Goal: Task Accomplishment & Management: Manage account settings

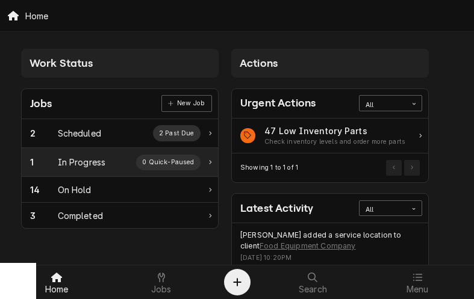
click at [55, 164] on div "1" at bounding box center [44, 162] width 28 height 13
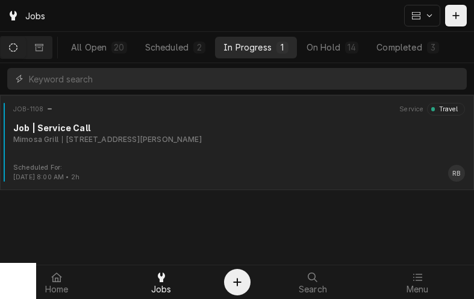
click at [260, 145] on div "Mimosa Grill 9101 Pineville-Matthews Rd I, Pineville, NC 28134" at bounding box center [239, 139] width 452 height 11
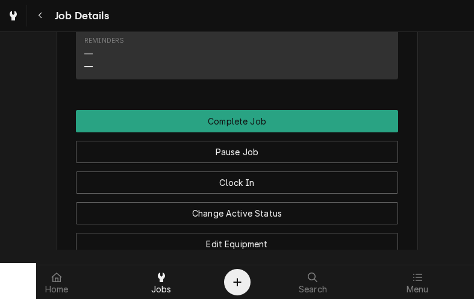
scroll to position [1294, 0]
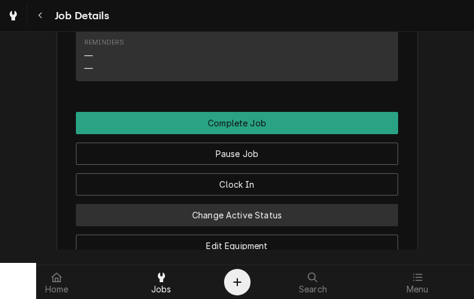
click at [277, 204] on button "Change Active Status" at bounding box center [237, 215] width 322 height 22
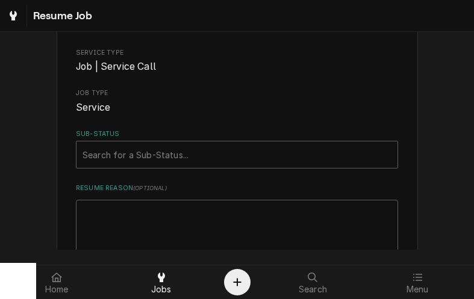
scroll to position [119, 0]
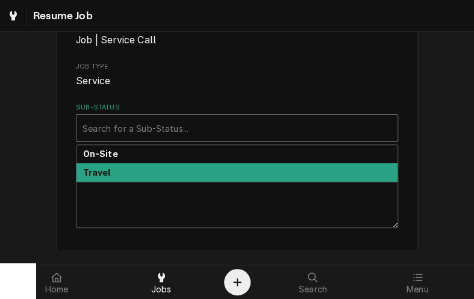
click at [93, 170] on strong "Travel" at bounding box center [97, 172] width 28 height 10
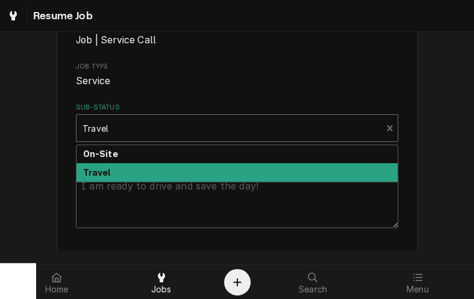
click at [104, 154] on strong "On-Site" at bounding box center [100, 154] width 35 height 10
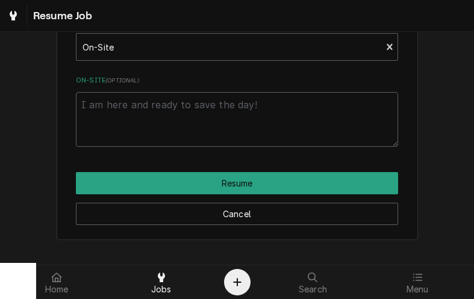
scroll to position [200, 0]
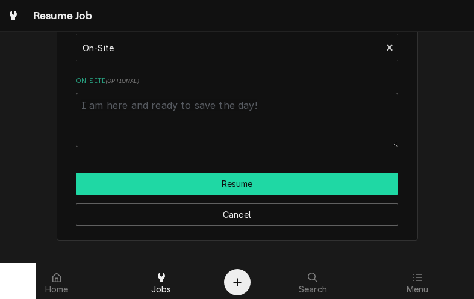
click at [252, 185] on button "Resume" at bounding box center [237, 184] width 322 height 22
type textarea "x"
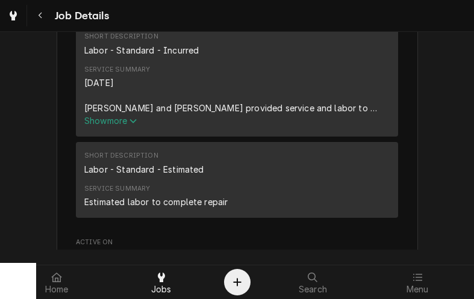
scroll to position [514, 0]
click at [337, 90] on div "[DATE] [PERSON_NAME] and [PERSON_NAME] provided service and labor to diagnose d…" at bounding box center [236, 96] width 305 height 38
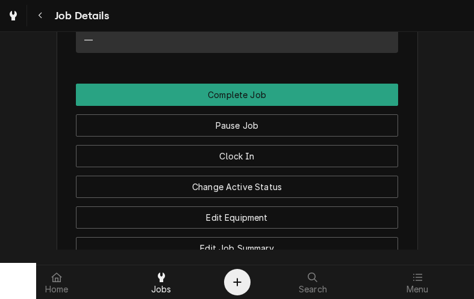
scroll to position [1323, 0]
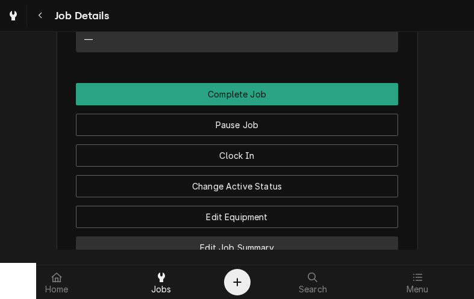
click at [255, 237] on button "Edit Job Summary" at bounding box center [237, 248] width 322 height 22
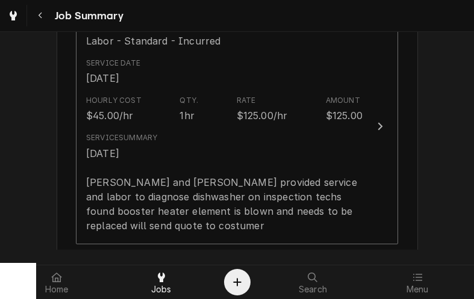
scroll to position [332, 0]
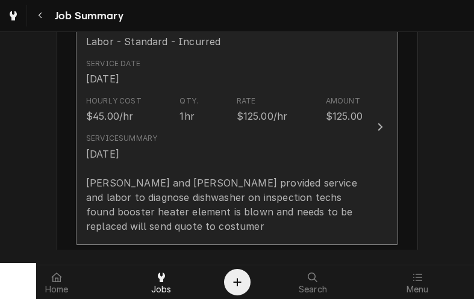
click at [382, 125] on icon "Update Line Item" at bounding box center [380, 127] width 6 height 10
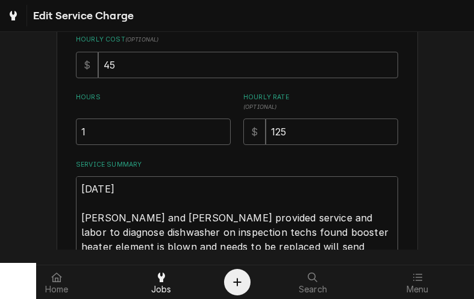
scroll to position [281, 0]
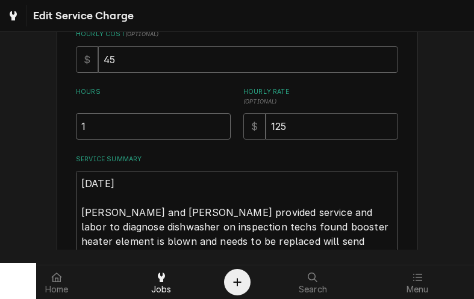
click at [86, 128] on input "1" at bounding box center [153, 126] width 155 height 27
type textarea "x"
type input "2"
type textarea "x"
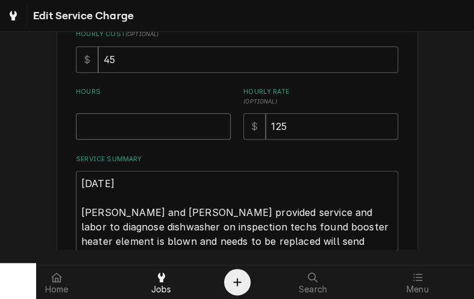
type textarea "x"
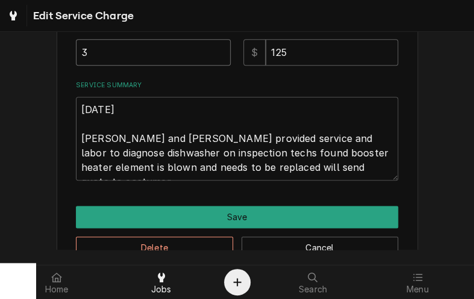
scroll to position [366, 0]
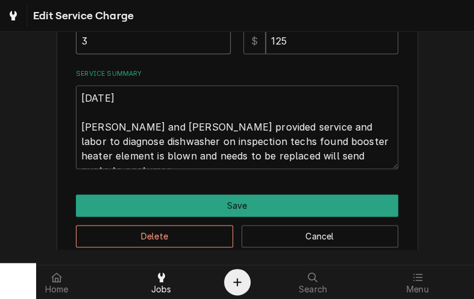
type input "3"
click at [325, 156] on textarea "9/26/25 Ray and Izzy provided service and labor to diagnose dishwasher on inspe…" at bounding box center [237, 128] width 322 height 84
type textarea "x"
type textarea "9/26/25 Ray and Izzy provided service and labor to diagnose dishwasher on inspe…"
type textarea "x"
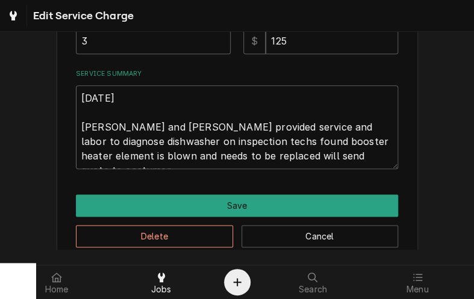
type textarea "9/26/25 Ray and Izzy provided service and labor to diagnose dishwasher on inspe…"
type textarea "x"
type textarea "9/26/25 Ray and Izzy provided service and labor to diagnose dishwasher on inspe…"
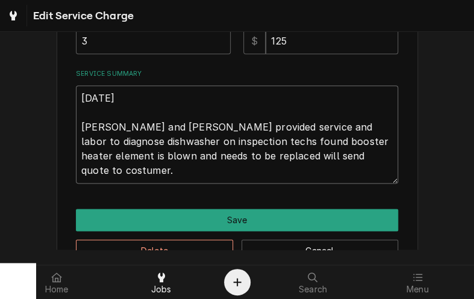
type textarea "x"
type textarea "9/26/25 Ray and Izzy provided service and labor to diagnose dishwasher on inspe…"
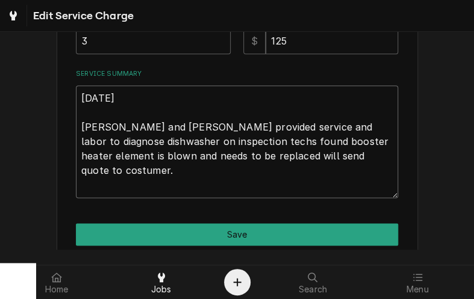
type textarea "x"
type textarea "9/26/25 Ray and Izzy provided service and labor to diagnose dishwasher on inspe…"
type textarea "x"
type textarea "9/26/25 Ray and Izzy provided service and labor to diagnose dishwasher on inspe…"
type textarea "x"
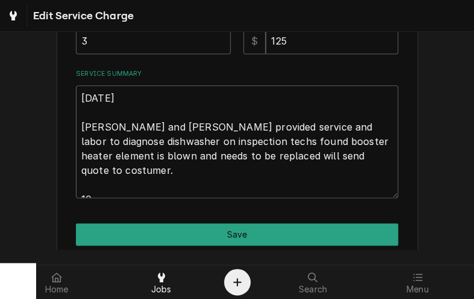
type textarea "9/26/25 Ray and Izzy provided service and labor to diagnose dishwasher on inspe…"
type textarea "x"
type textarea "9/26/25 Ray and Izzy provided service and labor to diagnose dishwasher on inspe…"
type textarea "x"
type textarea "9/26/25 Ray and Izzy provided service and labor to diagnose dishwasher on inspe…"
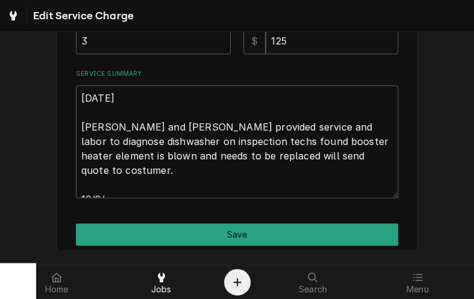
type textarea "x"
type textarea "9/26/25 Ray and Izzy provided service and labor to diagnose dishwasher on inspe…"
type textarea "x"
type textarea "9/26/25 Ray and Izzy provided service and labor to diagnose dishwasher on inspe…"
type textarea "x"
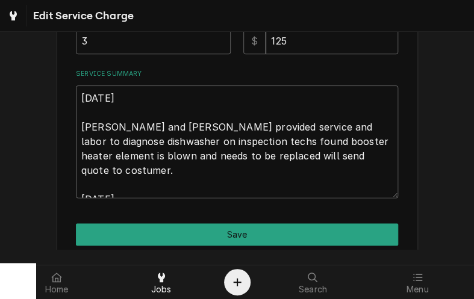
type textarea "9/26/25 Ray and Izzy provided service and labor to diagnose dishwasher on inspe…"
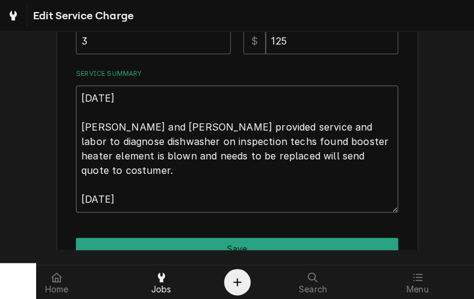
type textarea "x"
type textarea "9/26/25 Ray and Izzy provided service and labor to diagnose dishwasher on inspe…"
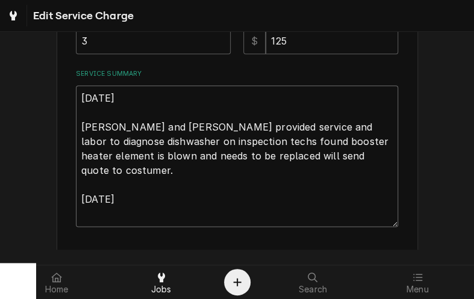
type textarea "x"
type textarea "9/26/25 Ray and Izzy provided service and labor to diagnose dishwasher on inspe…"
type textarea "x"
type textarea "9/26/25 Ray and Izzy provided service and labor to diagnose dishwasher on inspe…"
type textarea "x"
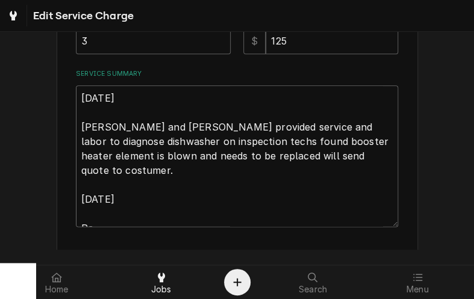
type textarea "9/26/25 Ray and Izzy provided service and labor to diagnose dishwasher on inspe…"
type textarea "x"
type textarea "9/26/25 Ray and Izzy provided service and labor to diagnose dishwasher on inspe…"
type textarea "x"
type textarea "9/26/25 Ray and Izzy provided service and labor to diagnose dishwasher on inspe…"
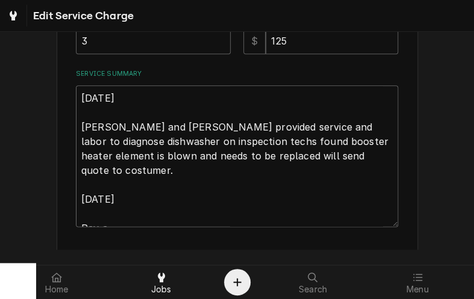
type textarea "x"
type textarea "9/26/25 Ray and Izzy provided service and labor to diagnose dishwasher on inspe…"
type textarea "x"
type textarea "9/26/25 Ray and Izzy provided service and labor to diagnose dishwasher on inspe…"
type textarea "x"
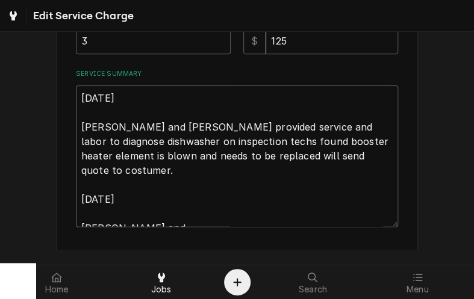
type textarea "9/26/25 Ray and Izzy provided service and labor to diagnose dishwasher on inspe…"
type textarea "x"
type textarea "9/26/25 Ray and Izzy provided service and labor to diagnose dishwasher on inspe…"
type textarea "x"
type textarea "9/26/25 Ray and Izzy provided service and labor to diagnose dishwasher on inspe…"
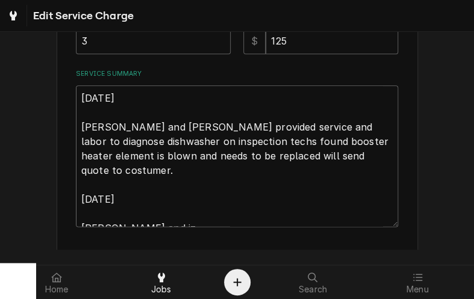
type textarea "x"
type textarea "9/26/25 Ray and Izzy provided service and labor to diagnose dishwasher on inspe…"
type textarea "x"
type textarea "9/26/25 Ray and Izzy provided service and labor to diagnose dishwasher on inspe…"
type textarea "x"
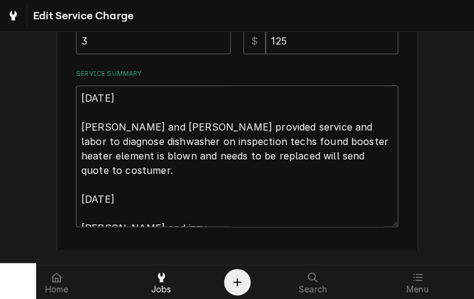
type textarea "9/26/25 Ray and Izzy provided service and labor to diagnose dishwasher on inspe…"
type textarea "x"
type textarea "9/26/25 Ray and Izzy provided service and labor to diagnose dishwasher on inspe…"
type textarea "x"
type textarea "9/26/25 Ray and Izzy provided service and labor to diagnose dishwasher on inspe…"
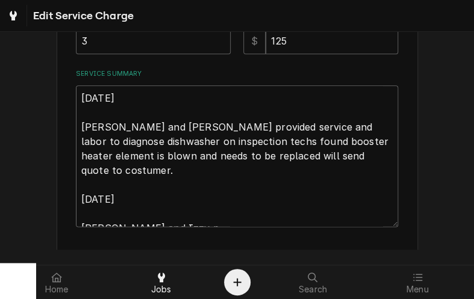
type textarea "x"
type textarea "9/26/25 Ray and Izzy provided service and labor to diagnose dishwasher on inspe…"
type textarea "x"
type textarea "9/26/25 Ray and Izzy provided service and labor to diagnose dishwasher on inspe…"
type textarea "x"
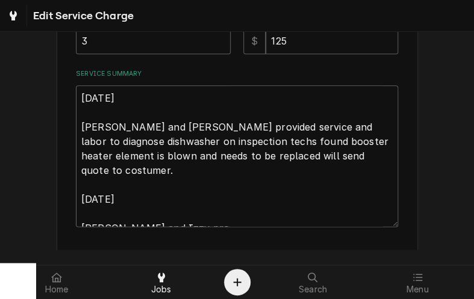
type textarea "9/26/25 Ray and Izzy provided service and labor to diagnose dishwasher on inspe…"
type textarea "x"
type textarea "9/26/25 Ray and Izzy provided service and labor to diagnose dishwasher on inspe…"
type textarea "x"
type textarea "9/26/25 Ray and Izzy provided service and labor to diagnose dishwasher on inspe…"
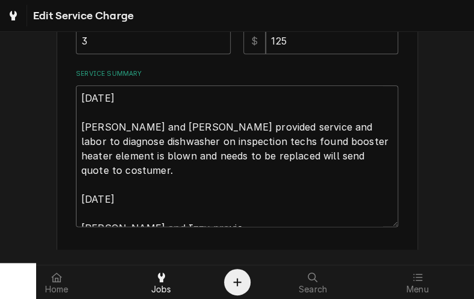
type textarea "x"
type textarea "9/26/25 Ray and Izzy provided service and labor to diagnose dishwasher on inspe…"
type textarea "x"
type textarea "9/26/25 Ray and Izzy provided service and labor to diagnose dishwasher on inspe…"
type textarea "x"
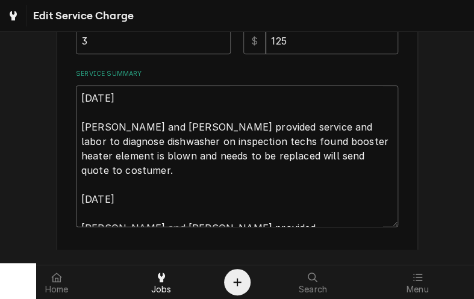
type textarea "9/26/25 Ray and Izzy provided service and labor to diagnose dishwasher on inspe…"
type textarea "x"
type textarea "9/26/25 Ray and Izzy provided service and labor to diagnose dishwasher on inspe…"
type textarea "x"
type textarea "9/26/25 Ray and Izzy provided service and labor to diagnose dishwasher on inspe…"
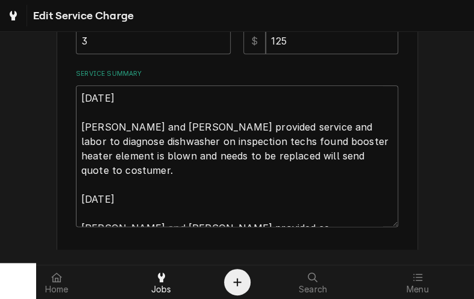
type textarea "x"
type textarea "9/26/25 Ray and Izzy provided service and labor to diagnose dishwasher on inspe…"
type textarea "x"
type textarea "9/26/25 Ray and Izzy provided service and labor to diagnose dishwasher on inspe…"
type textarea "x"
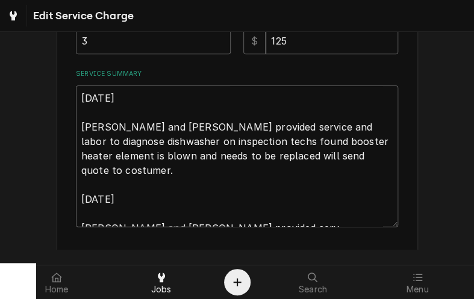
type textarea "9/26/25 Ray and Izzy provided service and labor to diagnose dishwasher on inspe…"
type textarea "x"
type textarea "9/26/25 Ray and Izzy provided service and labor to diagnose dishwasher on inspe…"
type textarea "x"
type textarea "9/26/25 Ray and Izzy provided service and labor to diagnose dishwasher on inspe…"
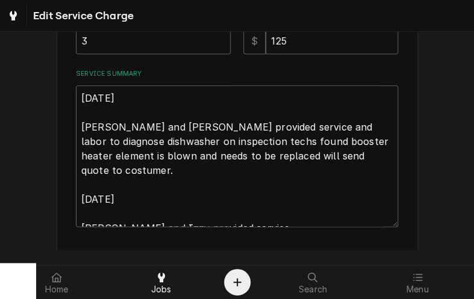
type textarea "x"
type textarea "9/26/25 Ray and Izzy provided service and labor to diagnose dishwasher on inspe…"
type textarea "x"
type textarea "9/26/25 Ray and Izzy provided service and labor to diagnose dishwasher on inspe…"
type textarea "x"
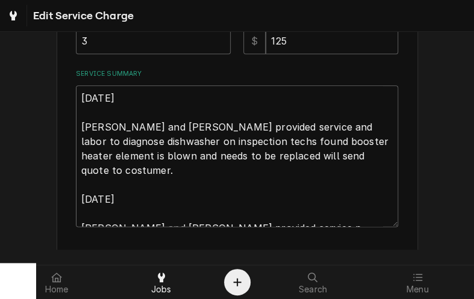
type textarea "9/26/25 Ray and Izzy provided service and labor to diagnose dishwasher on inspe…"
type textarea "x"
type textarea "9/26/25 Ray and Izzy provided service and labor to diagnose dishwasher on inspe…"
type textarea "x"
type textarea "9/26/25 Ray and Izzy provided service and labor to diagnose dishwasher on inspe…"
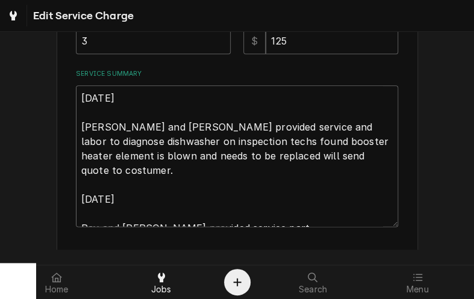
type textarea "x"
type textarea "9/26/25 Ray and Izzy provided service and labor to diagnose dishwasher on inspe…"
type textarea "x"
type textarea "9/26/25 Ray and Izzy provided service and labor to diagnose dishwasher on inspe…"
type textarea "x"
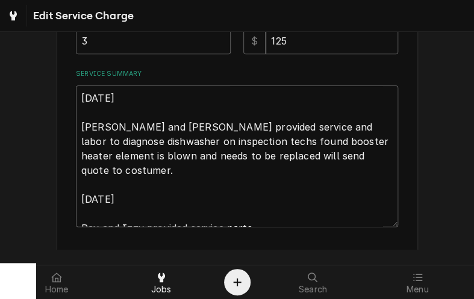
type textarea "9/26/25 Ray and Izzy provided service and labor to diagnose dishwasher on inspe…"
type textarea "x"
type textarea "9/26/25 Ray and Izzy provided service and labor to diagnose dishwasher on inspe…"
type textarea "x"
type textarea "9/26/25 Ray and Izzy provided service and labor to diagnose dishwasher on inspe…"
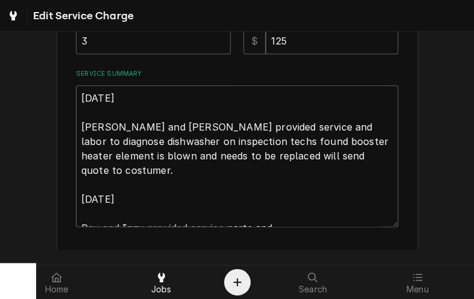
type textarea "x"
type textarea "9/26/25 Ray and Izzy provided service and labor to diagnose dishwasher on inspe…"
type textarea "x"
type textarea "9/26/25 Ray and Izzy provided service and labor to diagnose dishwasher on inspe…"
type textarea "x"
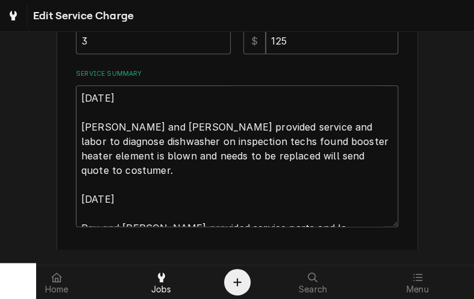
type textarea "9/26/25 Ray and Izzy provided service and labor to diagnose dishwasher on inspe…"
type textarea "x"
type textarea "9/26/25 Ray and Izzy provided service and labor to diagnose dishwasher on inspe…"
type textarea "x"
type textarea "9/26/25 Ray and Izzy provided service and labor to diagnose dishwasher on inspe…"
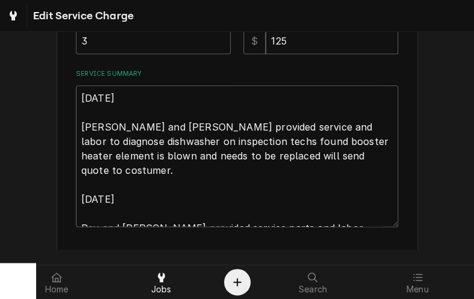
type textarea "x"
type textarea "9/26/25 Ray and Izzy provided service and labor to diagnose dishwasher on inspe…"
type textarea "x"
type textarea "9/26/25 Ray and Izzy provided service and labor to diagnose dishwasher on inspe…"
type textarea "x"
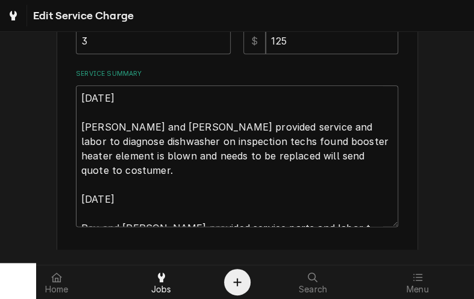
type textarea "9/26/25 Ray and Izzy provided service and labor to diagnose dishwasher on inspe…"
type textarea "x"
type textarea "9/26/25 Ray and Izzy provided service and labor to diagnose dishwasher on inspe…"
type textarea "x"
type textarea "9/26/25 Ray and Izzy provided service and labor to diagnose dishwasher on inspe…"
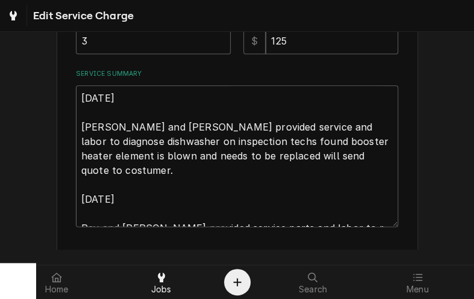
type textarea "x"
type textarea "9/26/25 Ray and Izzy provided service and labor to diagnose dishwasher on inspe…"
type textarea "x"
type textarea "9/26/25 Ray and Izzy provided service and labor to diagnose dishwasher on inspe…"
type textarea "x"
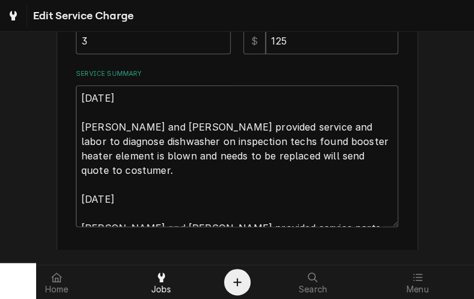
type textarea "9/26/25 Ray and Izzy provided service and labor to diagnose dishwasher on inspe…"
type textarea "x"
type textarea "9/26/25 Ray and Izzy provided service and labor to diagnose dishwasher on inspe…"
type textarea "x"
type textarea "9/26/25 Ray and Izzy provided service and labor to diagnose dishwasher on inspe…"
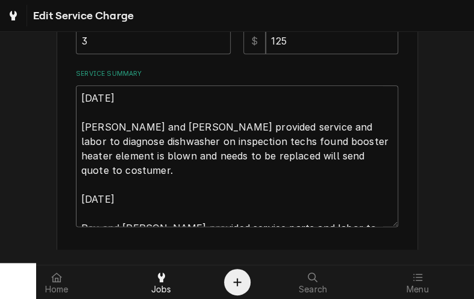
type textarea "x"
type textarea "9/26/25 Ray and Izzy provided service and labor to diagnose dishwasher on inspe…"
type textarea "x"
type textarea "9/26/25 Ray and Izzy provided service and labor to diagnose dishwasher on inspe…"
type textarea "x"
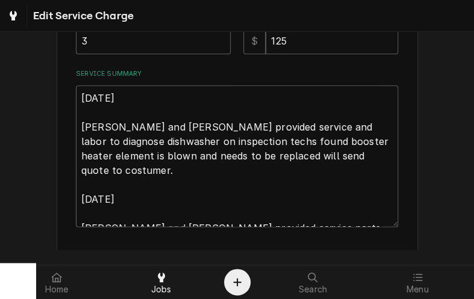
type textarea "9/26/25 Ray and Izzy provided service and labor to diagnose dishwasher on inspe…"
type textarea "x"
type textarea "9/26/25 Ray and Izzy provided service and labor to diagnose dishwasher on inspe…"
type textarea "x"
type textarea "9/26/25 Ray and Izzy provided service and labor to diagnose dishwasher on inspe…"
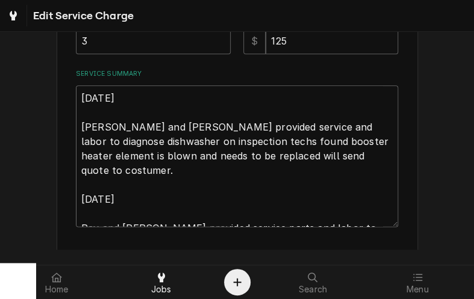
type textarea "x"
type textarea "9/26/25 Ray and Izzy provided service and labor to diagnose dishwasher on inspe…"
type textarea "x"
type textarea "9/26/25 Ray and Izzy provided service and labor to diagnose dishwasher on inspe…"
type textarea "x"
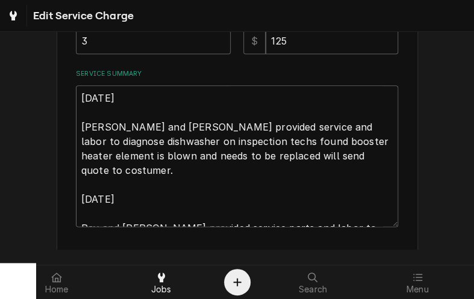
type textarea "9/26/25 Ray and Izzy provided service and labor to diagnose dishwasher on inspe…"
type textarea "x"
type textarea "9/26/25 Ray and Izzy provided service and labor to diagnose dishwasher on inspe…"
type textarea "x"
type textarea "9/26/25 Ray and Izzy provided service and labor to diagnose dishwasher on inspe…"
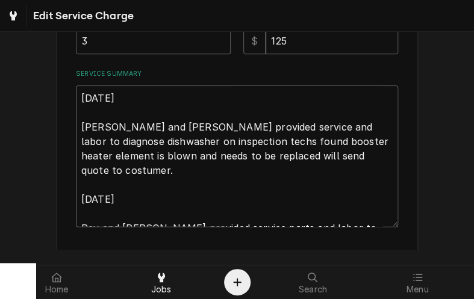
type textarea "x"
type textarea "9/26/25 Ray and Izzy provided service and labor to diagnose dishwasher on inspe…"
type textarea "x"
type textarea "9/26/25 Ray and Izzy provided service and labor to diagnose dishwasher on inspe…"
type textarea "x"
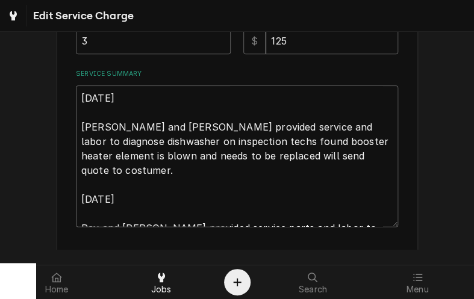
type textarea "9/26/25 Ray and Izzy provided service and labor to diagnose dishwasher on inspe…"
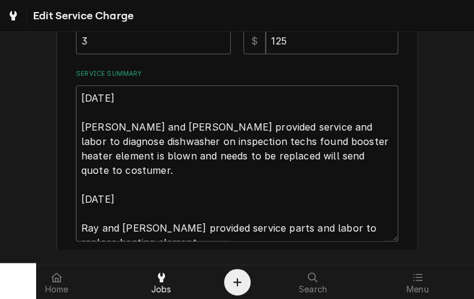
type textarea "x"
type textarea "9/26/25 Ray and Izzy provided service and labor to diagnose dishwasher on inspe…"
type textarea "x"
type textarea "9/26/25 Ray and Izzy provided service and labor to diagnose dishwasher on inspe…"
type textarea "x"
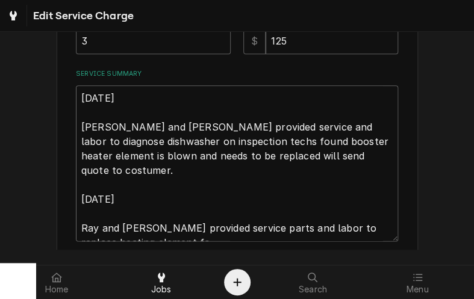
type textarea "9/26/25 Ray and Izzy provided service and labor to diagnose dishwasher on inspe…"
type textarea "x"
type textarea "9/26/25 Ray and Izzy provided service and labor to diagnose dishwasher on inspe…"
type textarea "x"
type textarea "9/26/25 Ray and Izzy provided service and labor to diagnose dishwasher on inspe…"
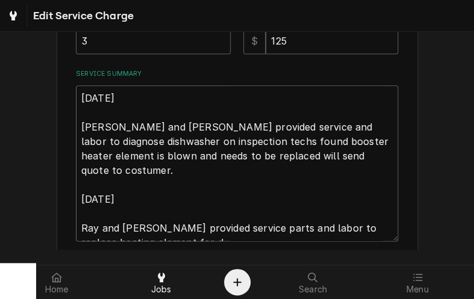
type textarea "x"
type textarea "9/26/25 Ray and Izzy provided service and labor to diagnose dishwasher on inspe…"
type textarea "x"
type textarea "9/26/25 Ray and Izzy provided service and labor to diagnose dishwasher on inspe…"
type textarea "x"
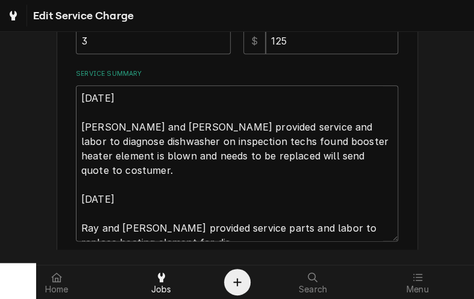
type textarea "9/26/25 Ray and Izzy provided service and labor to diagnose dishwasher on inspe…"
type textarea "x"
type textarea "9/26/25 Ray and Izzy provided service and labor to diagnose dishwasher on inspe…"
type textarea "x"
type textarea "9/26/25 Ray and Izzy provided service and labor to diagnose dishwasher on inspe…"
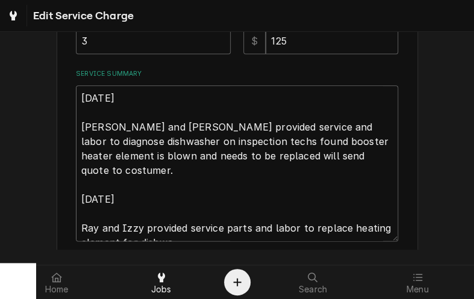
type textarea "x"
type textarea "9/26/25 Ray and Izzy provided service and labor to diagnose dishwasher on inspe…"
type textarea "x"
type textarea "9/26/25 Ray and Izzy provided service and labor to diagnose dishwasher on inspe…"
type textarea "x"
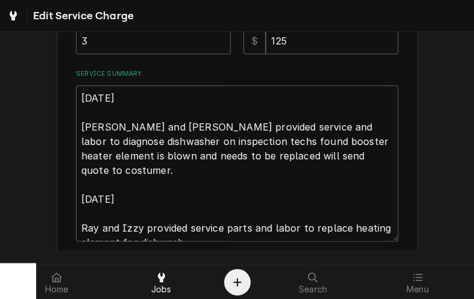
type textarea "9/26/25 Ray and Izzy provided service and labor to diagnose dishwasher on inspe…"
type textarea "x"
type textarea "9/26/25 Ray and Izzy provided service and labor to diagnose dishwasher on inspe…"
type textarea "x"
type textarea "9/26/25 Ray and Izzy provided service and labor to diagnose dishwasher on inspe…"
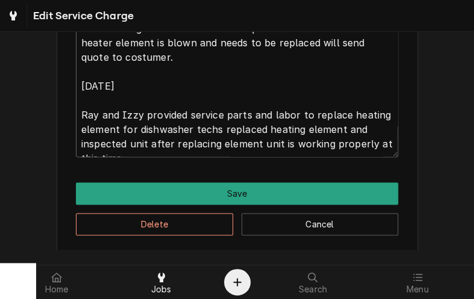
scroll to position [481, 0]
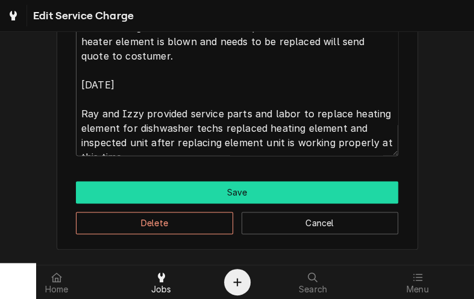
click at [295, 192] on button "Save" at bounding box center [237, 192] width 322 height 22
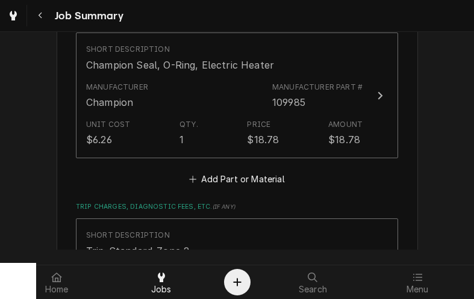
scroll to position [1026, 0]
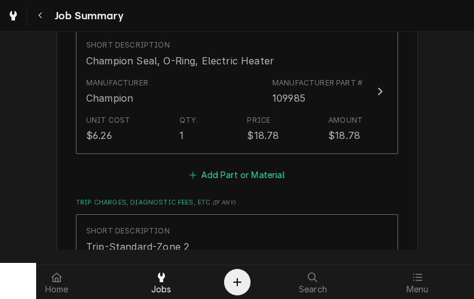
click at [232, 172] on button "Add Part or Material" at bounding box center [236, 174] width 99 height 17
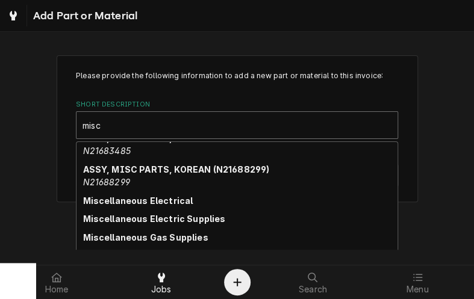
scroll to position [46, 0]
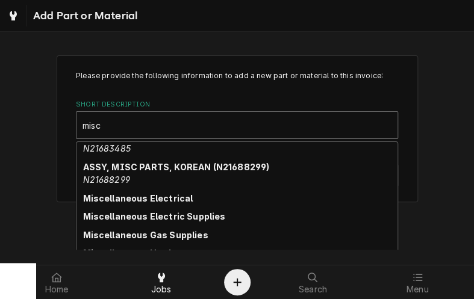
click at [195, 220] on strong "Miscellaneous Electric Supplies" at bounding box center [154, 216] width 143 height 10
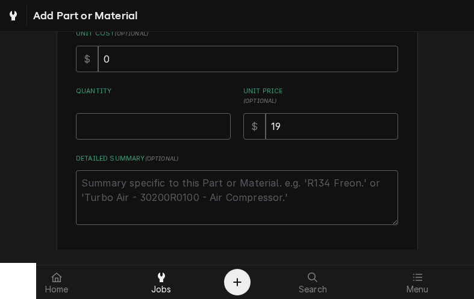
scroll to position [166, 0]
click at [93, 124] on input "Quantity" at bounding box center [153, 126] width 155 height 27
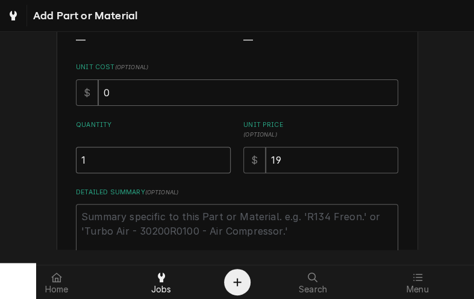
scroll to position [133, 0]
click at [297, 155] on input "19" at bounding box center [332, 159] width 133 height 27
click at [116, 90] on input "0" at bounding box center [248, 92] width 300 height 27
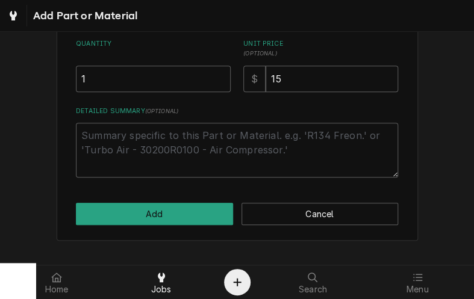
scroll to position [213, 0]
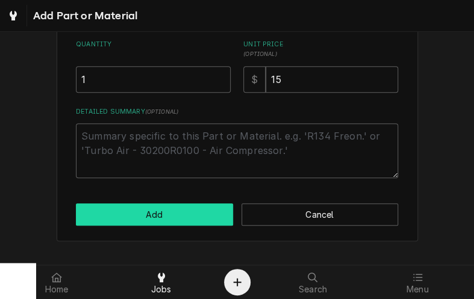
click at [151, 207] on button "Add" at bounding box center [154, 215] width 157 height 22
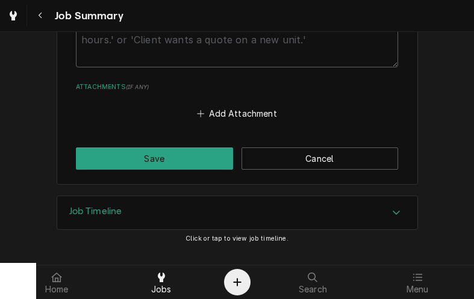
scroll to position [1791, 0]
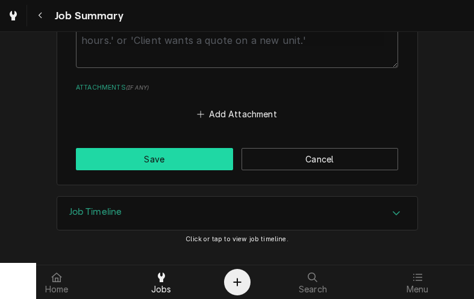
click at [170, 149] on button "Save" at bounding box center [154, 159] width 157 height 22
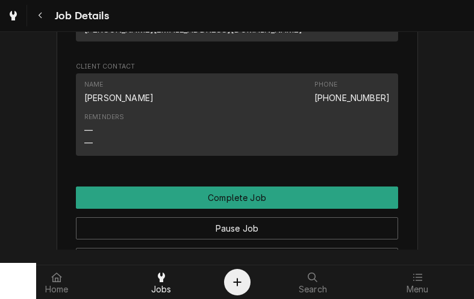
scroll to position [1220, 0]
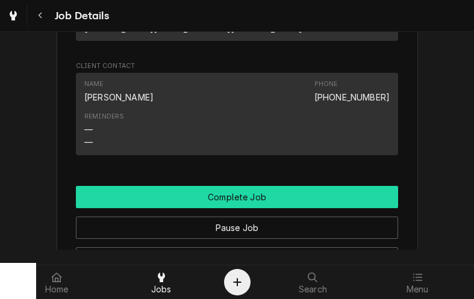
click at [281, 186] on button "Complete Job" at bounding box center [237, 197] width 322 height 22
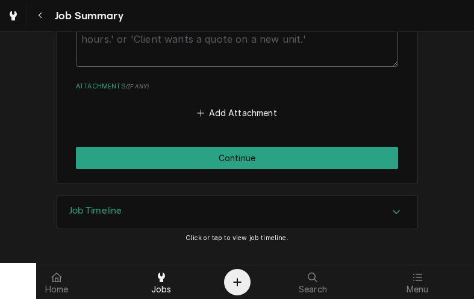
scroll to position [1791, 0]
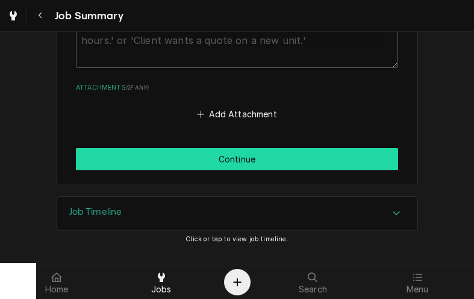
click at [298, 157] on button "Continue" at bounding box center [237, 159] width 322 height 22
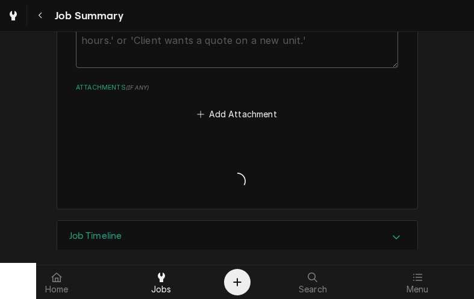
type textarea "x"
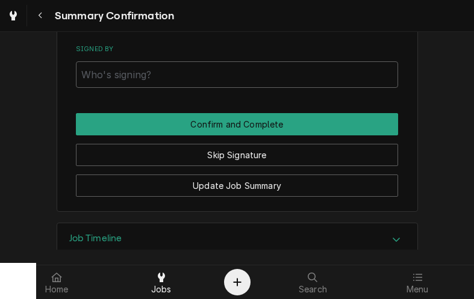
scroll to position [1626, 0]
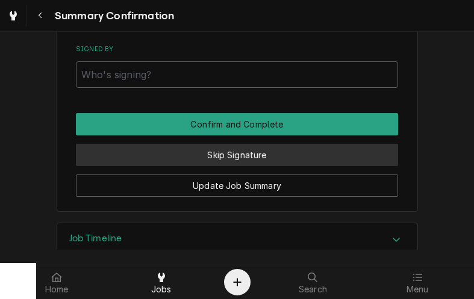
click at [278, 144] on button "Skip Signature" at bounding box center [237, 155] width 322 height 22
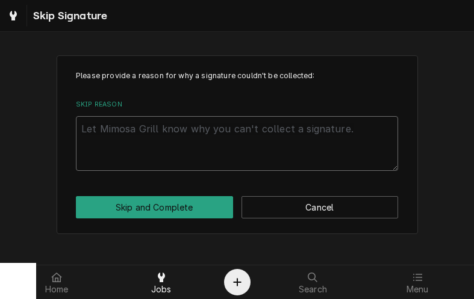
click at [131, 133] on textarea "Skip Reason" at bounding box center [237, 143] width 322 height 55
type textarea "x"
type textarea "M"
type textarea "x"
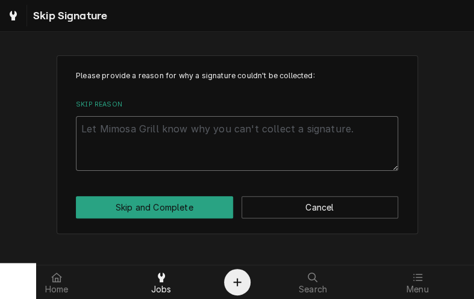
type textarea "N"
type textarea "x"
type textarea "No"
type textarea "x"
type textarea "Not"
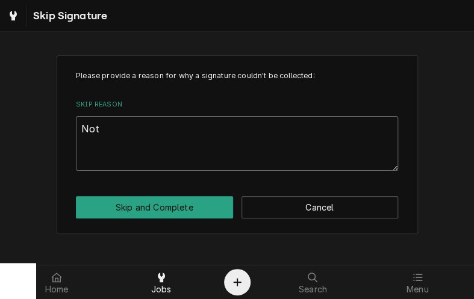
type textarea "x"
type textarea "Not"
type textarea "x"
type textarea "Not n"
type textarea "x"
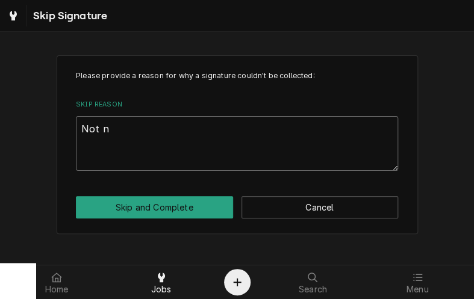
type textarea "Not ne"
type textarea "x"
type textarea "Not nee"
type textarea "x"
type textarea "Not need"
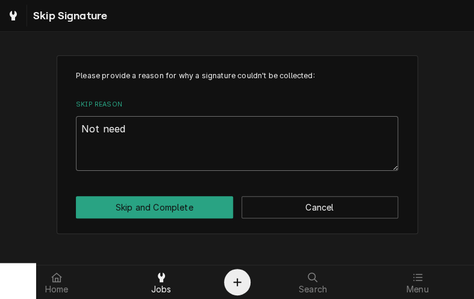
type textarea "x"
type textarea "Not neede"
type textarea "x"
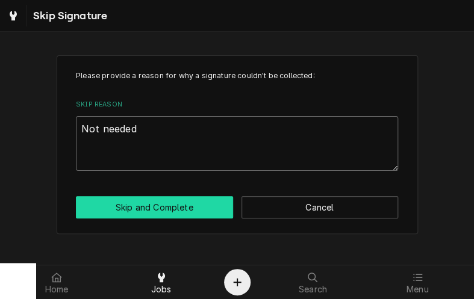
type textarea "Not needed"
click at [176, 210] on button "Skip and Complete" at bounding box center [154, 207] width 157 height 22
type textarea "x"
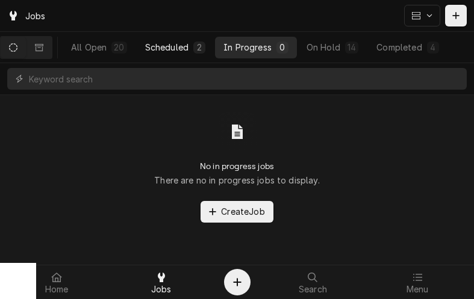
click at [175, 46] on div "Scheduled" at bounding box center [166, 47] width 43 height 13
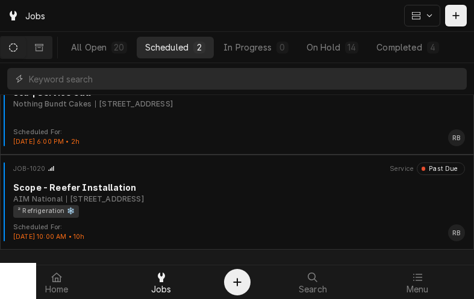
scroll to position [36, 0]
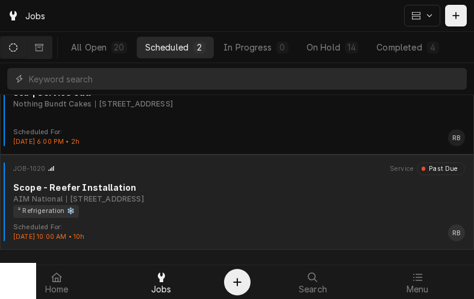
click at [239, 191] on div "Scope - Reefer Installation" at bounding box center [239, 187] width 452 height 13
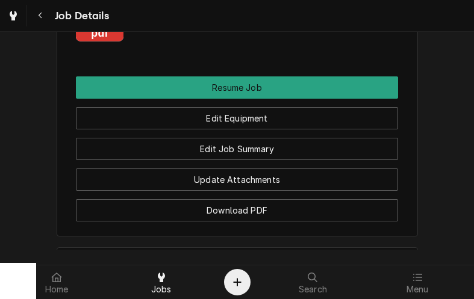
scroll to position [1258, 0]
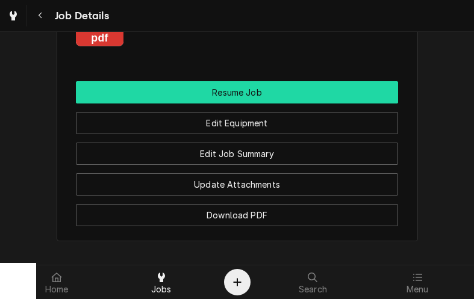
click at [251, 83] on button "Resume Job" at bounding box center [237, 92] width 322 height 22
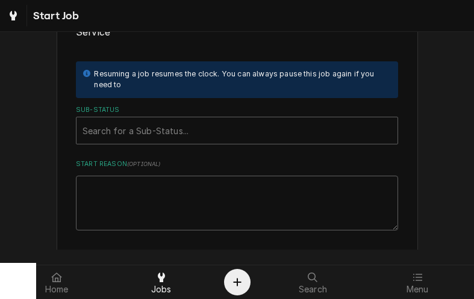
scroll to position [181, 0]
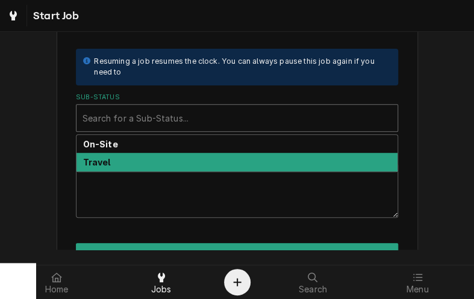
click at [99, 157] on strong "Travel" at bounding box center [97, 162] width 28 height 10
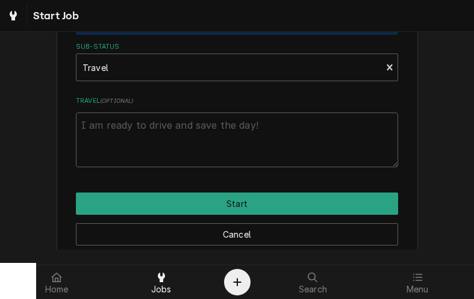
scroll to position [236, 0]
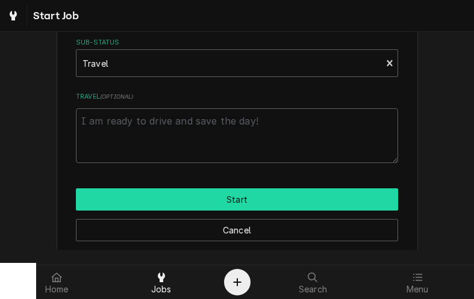
click at [265, 191] on button "Start" at bounding box center [237, 200] width 322 height 22
type textarea "x"
